Goal: Task Accomplishment & Management: Manage account settings

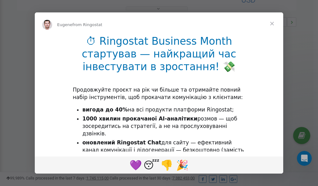
click at [273, 23] on span "Close" at bounding box center [272, 23] width 22 height 22
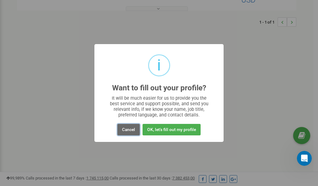
click at [129, 129] on button "Cancel" at bounding box center [128, 129] width 22 height 11
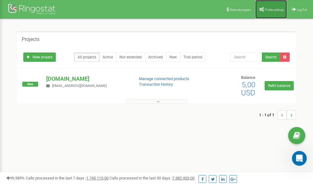
click at [275, 10] on span "Profile settings" at bounding box center [274, 9] width 19 height 3
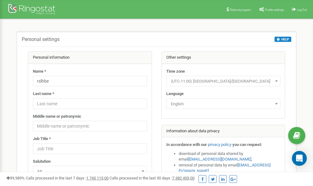
scroll to position [31, 0]
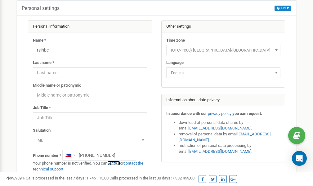
click at [119, 162] on div "Personal information Name * rslhbe Last name * Middle name or patronymic Job Ti…" at bounding box center [90, 118] width 134 height 196
